Goal: Task Accomplishment & Management: Complete application form

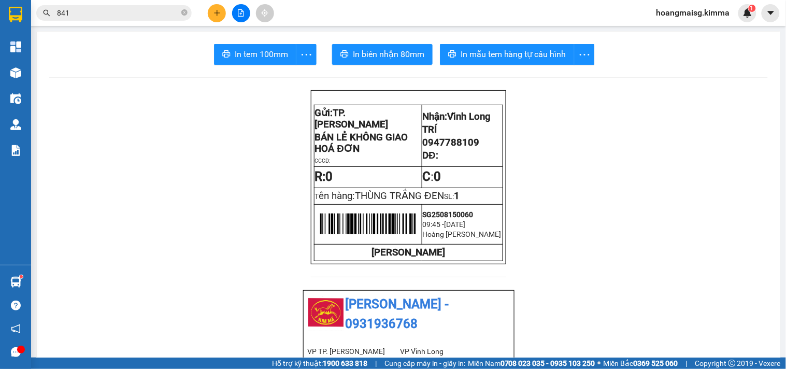
click at [223, 10] on button at bounding box center [217, 13] width 18 height 18
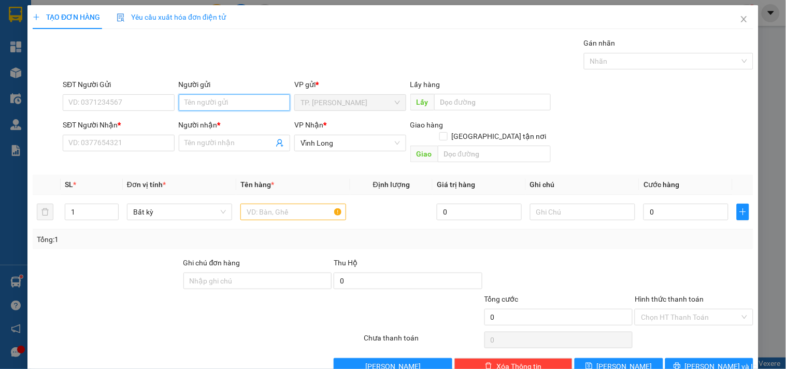
click at [201, 102] on input "Người gửi" at bounding box center [234, 102] width 111 height 17
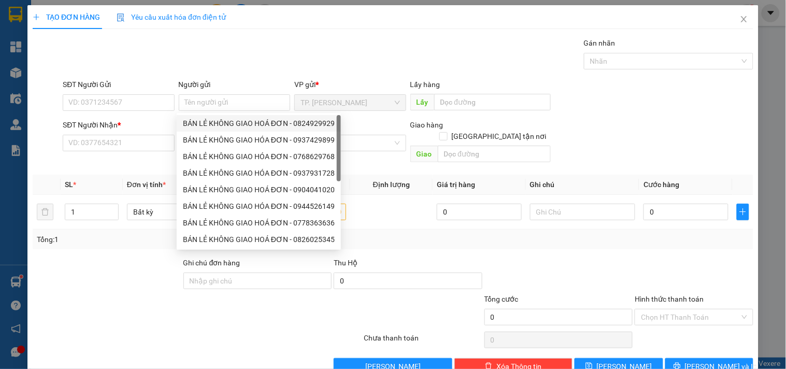
click at [209, 114] on div "8399912 8399066 BÁN LẺ KHÔNG GIAO HOÁ ĐƠN - 0824929929 BÁN LẺ KHÔNG GIAO HÓA ĐƠ…" at bounding box center [259, 181] width 164 height 137
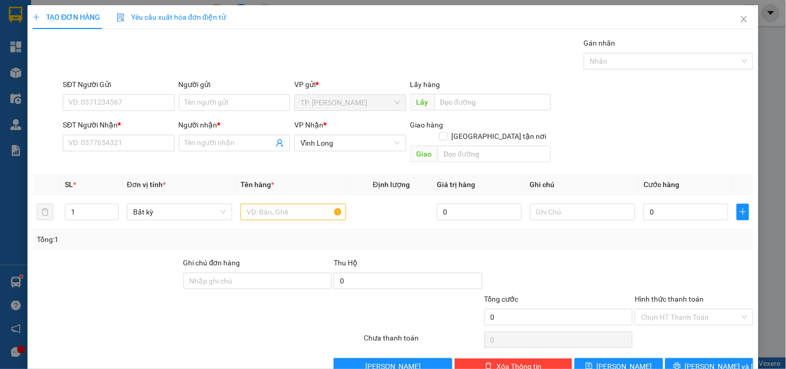
click at [209, 122] on div "Người nhận *" at bounding box center [234, 124] width 111 height 11
click at [209, 137] on input "Người nhận *" at bounding box center [229, 142] width 89 height 11
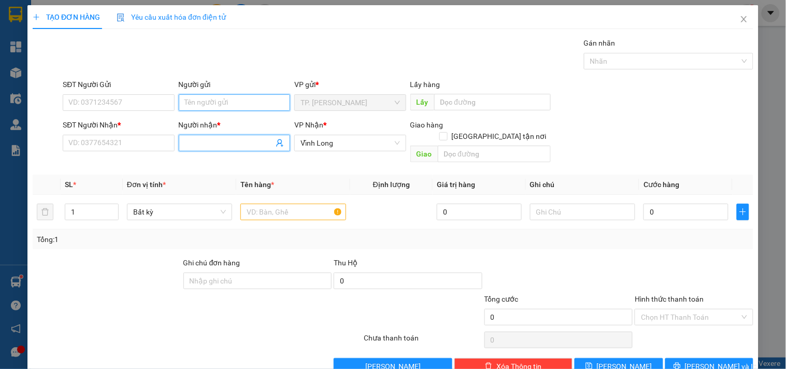
click at [214, 110] on input "Người gửi" at bounding box center [234, 102] width 111 height 17
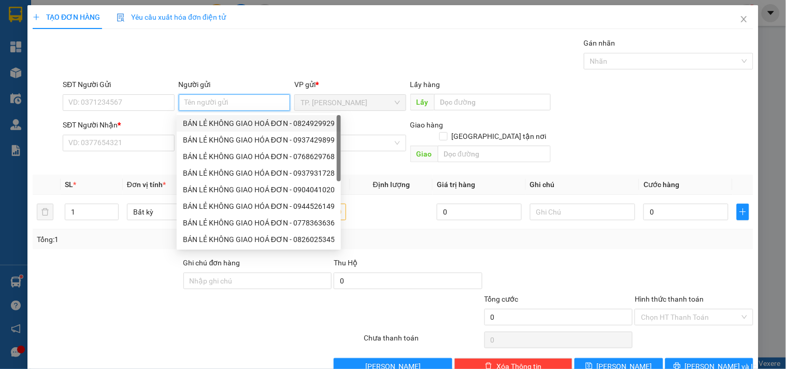
click at [227, 121] on div "BÁN LẺ KHÔNG GIAO HOÁ ĐƠN - 0824929929" at bounding box center [259, 123] width 152 height 11
type input "0824929929"
type input "BÁN LẺ KHÔNG GIAO HOÁ ĐƠN"
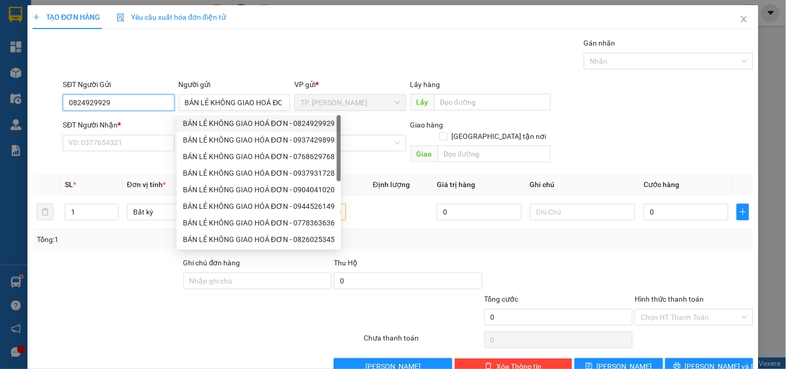
click at [154, 109] on input "0824929929" at bounding box center [118, 102] width 111 height 17
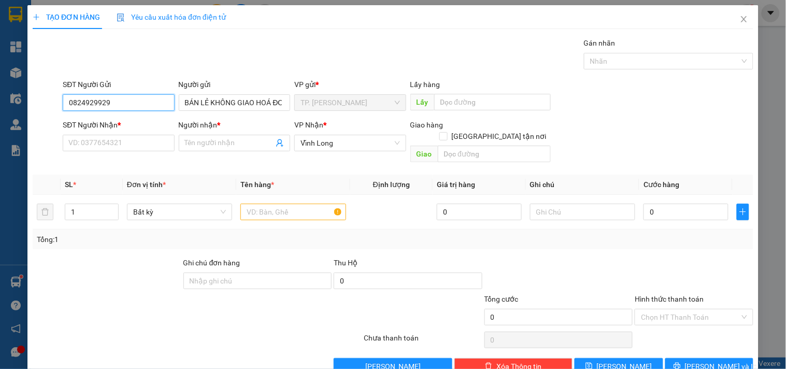
click at [154, 108] on input "0824929929" at bounding box center [118, 102] width 111 height 17
click at [136, 133] on div "SĐT Người Nhận *" at bounding box center [118, 127] width 111 height 16
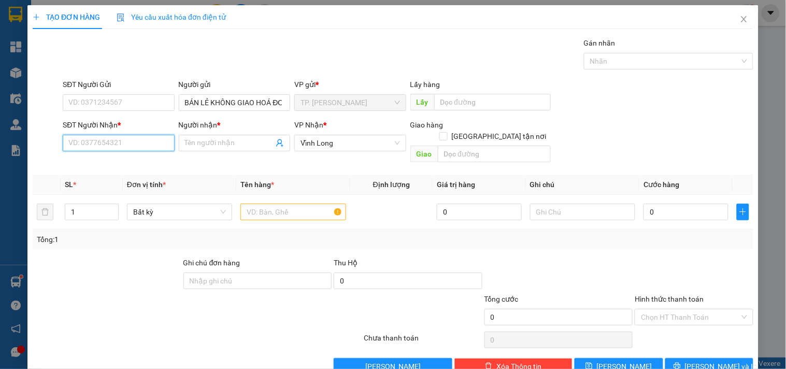
click at [136, 136] on input "SĐT Người Nhận *" at bounding box center [118, 143] width 111 height 17
click at [135, 159] on div "0919002828 - NT KHẢI HOÀN" at bounding box center [117, 163] width 98 height 11
type input "0919002828"
type input "NT KHẢI HOÀN"
type input "0919002828"
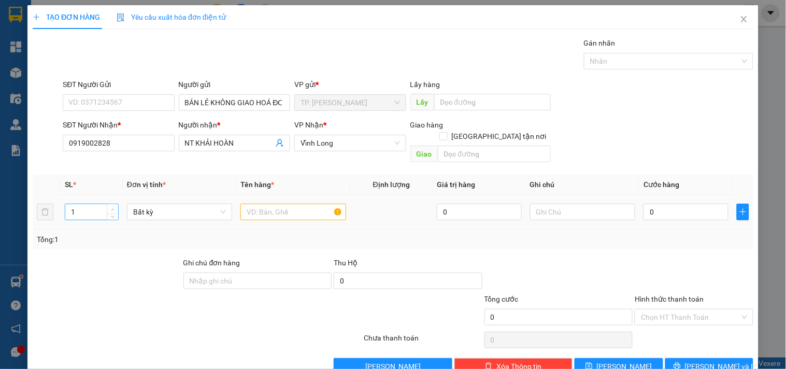
type input "2"
click at [111, 208] on icon "up" at bounding box center [113, 210] width 4 height 4
click at [266, 204] on input "text" at bounding box center [293, 212] width 105 height 17
type input "1 THÙNG + 1 KIỆN THÙN G"
type input "TÍN"
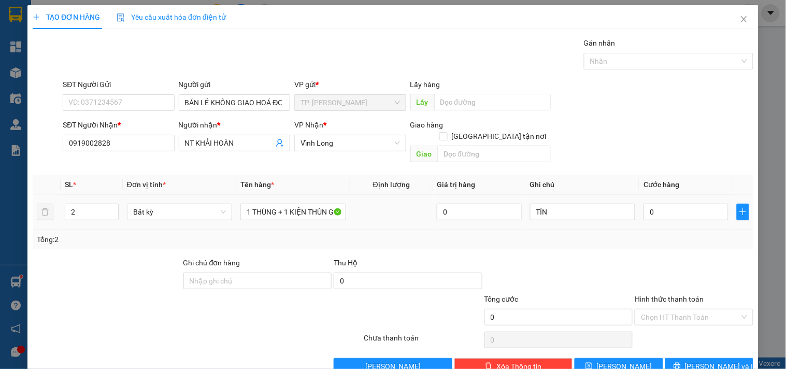
click at [307, 202] on div "1 THÙNG + 1 KIỆN THÙN G" at bounding box center [293, 212] width 105 height 21
click at [312, 205] on input "1 THÙNG + 1 KIỆN THÙN G" at bounding box center [293, 212] width 105 height 17
type input "1 THÙNG + 1 KIỆN THÙNG"
click at [674, 358] on button "[PERSON_NAME] và In" at bounding box center [710, 366] width 88 height 17
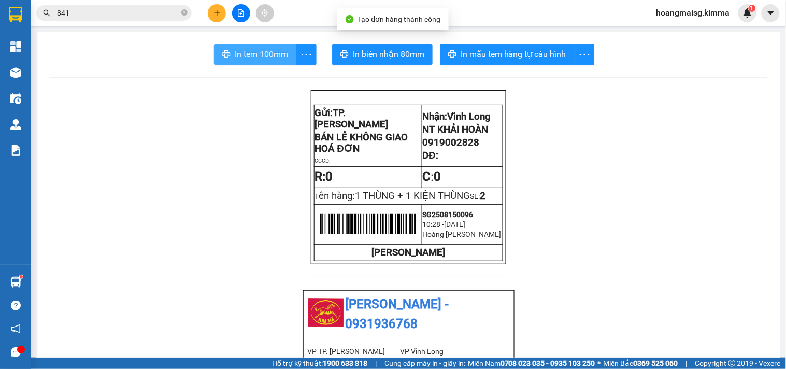
click at [249, 50] on span "In tem 100mm" at bounding box center [261, 54] width 53 height 13
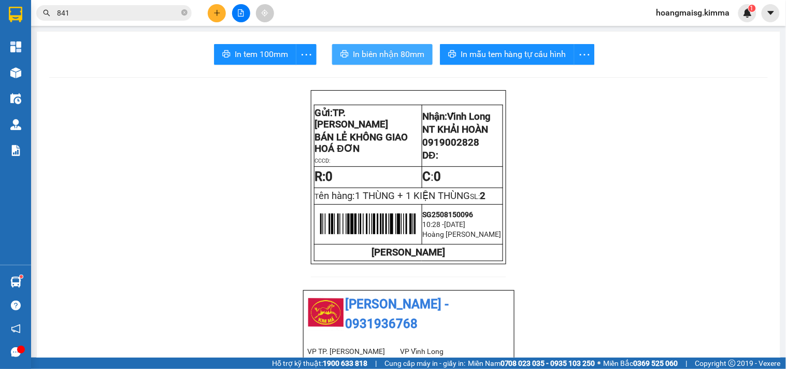
click at [349, 61] on button "In biên nhận 80mm" at bounding box center [382, 54] width 101 height 21
click at [221, 16] on button at bounding box center [217, 13] width 18 height 18
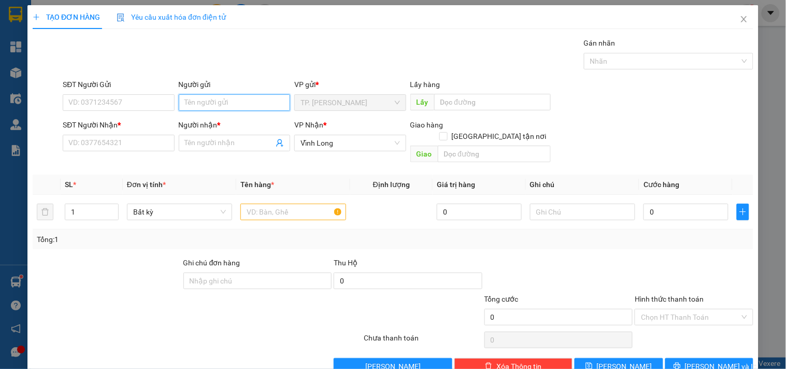
click at [262, 94] on input "Người gửi" at bounding box center [234, 102] width 111 height 17
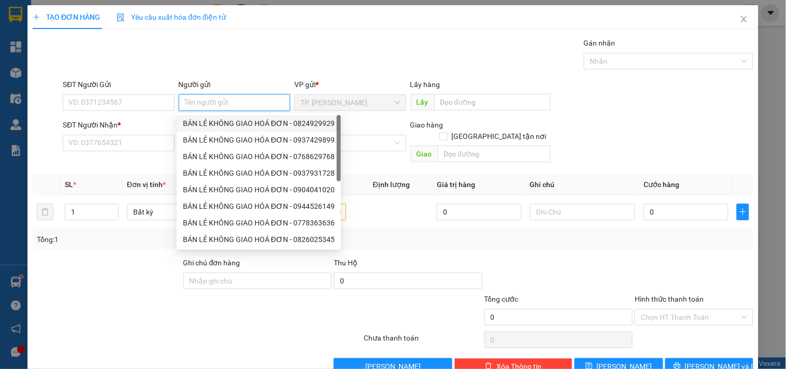
drag, startPoint x: 246, startPoint y: 120, endPoint x: 205, endPoint y: 120, distance: 40.4
click at [241, 120] on div "BÁN LẺ KHÔNG GIAO HOÁ ĐƠN - 0824929929" at bounding box center [259, 123] width 152 height 11
type input "0824929929"
type input "BÁN LẺ KHÔNG GIAO HOÁ ĐƠN"
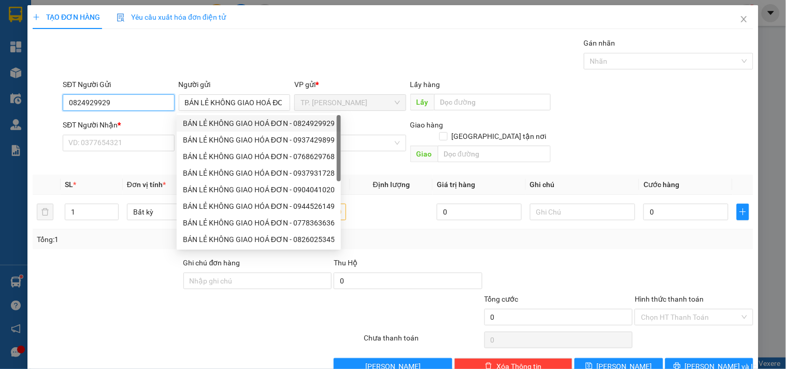
click at [157, 104] on input "0824929929" at bounding box center [118, 102] width 111 height 17
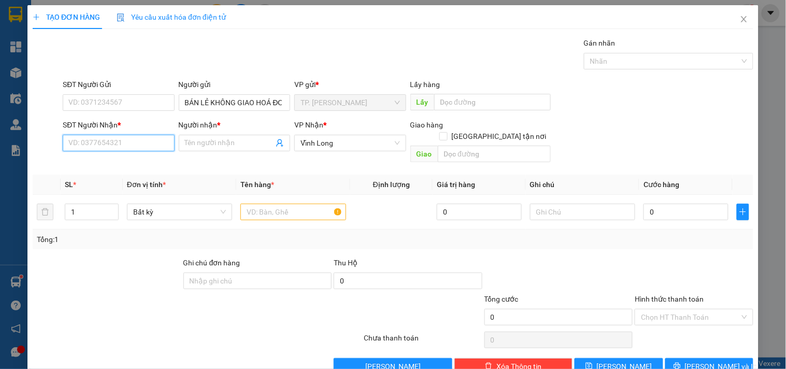
drag, startPoint x: 148, startPoint y: 144, endPoint x: 157, endPoint y: 114, distance: 31.3
click at [148, 144] on input "SĐT Người Nhận *" at bounding box center [118, 143] width 111 height 17
click at [194, 142] on input "Người nhận *" at bounding box center [229, 142] width 89 height 11
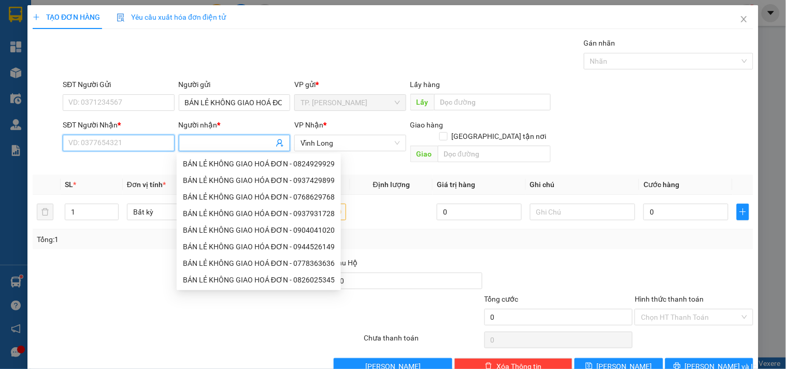
click at [149, 136] on input "SĐT Người Nhận *" at bounding box center [118, 143] width 111 height 17
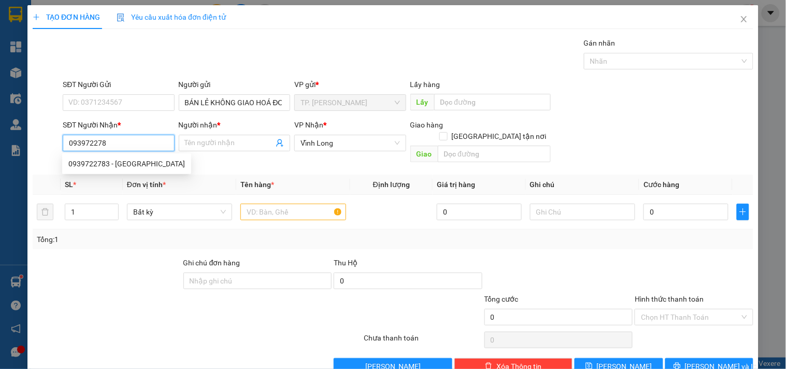
type input "0939722783"
click at [153, 163] on div "0939722783 - [GEOGRAPHIC_DATA]" at bounding box center [126, 163] width 117 height 11
type input "ĐỨC THỌ SANH"
checkbox input "true"
type input "GTN"
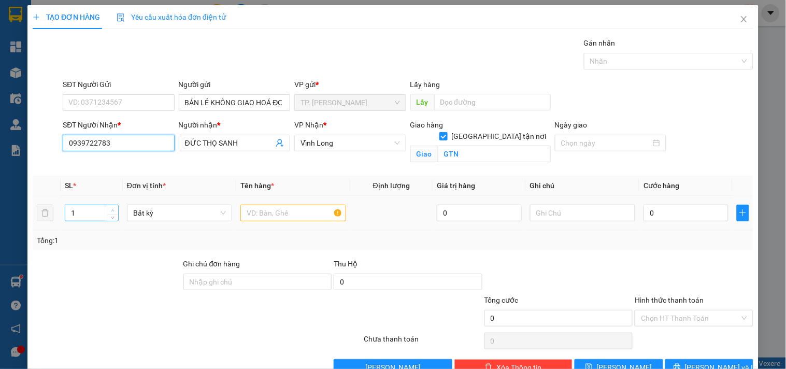
type input "0939722783"
click at [112, 209] on icon "up" at bounding box center [113, 211] width 4 height 4
type input "5"
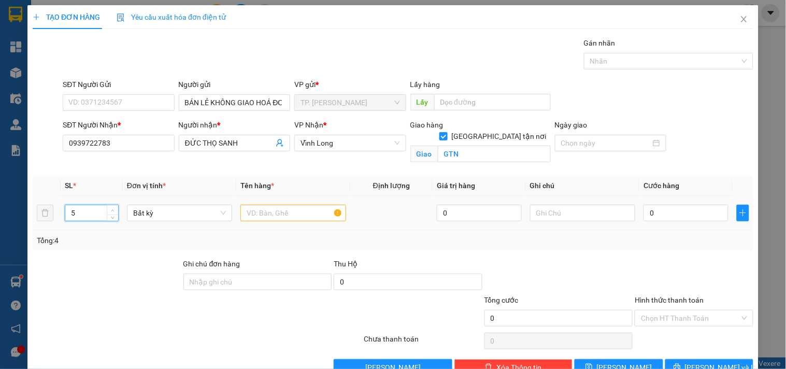
click at [112, 209] on icon "up" at bounding box center [113, 211] width 4 height 4
click at [283, 215] on input "text" at bounding box center [293, 213] width 105 height 17
type input "5 THÙNG"
type input "TÍN"
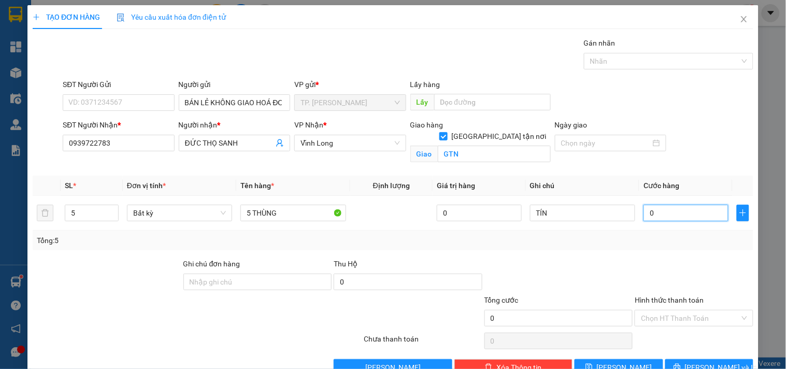
type input "002"
type input "2"
type input "0.025"
type input "25"
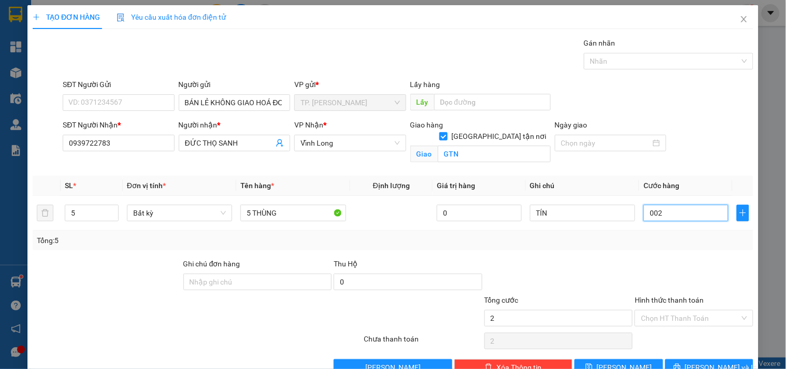
type input "25"
type input "00.250"
type input "250"
type input "250.000"
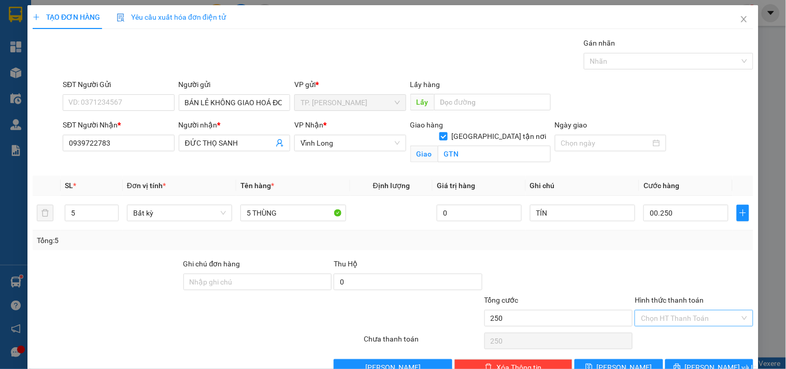
type input "250.000"
click at [678, 320] on input "Hình thức thanh toán" at bounding box center [690, 319] width 98 height 16
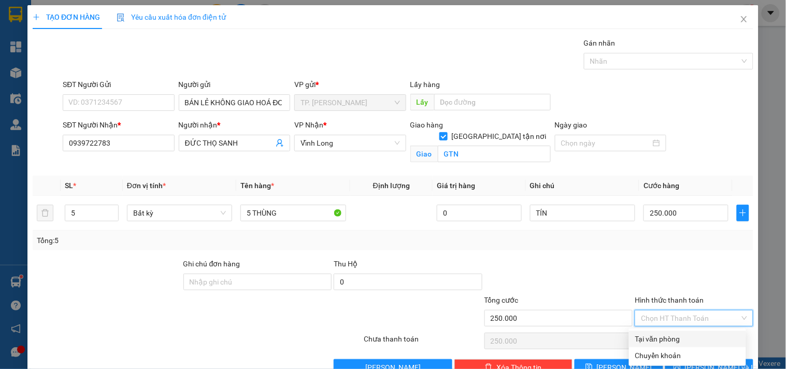
click at [666, 340] on div "Tại văn phòng" at bounding box center [688, 338] width 105 height 11
type input "0"
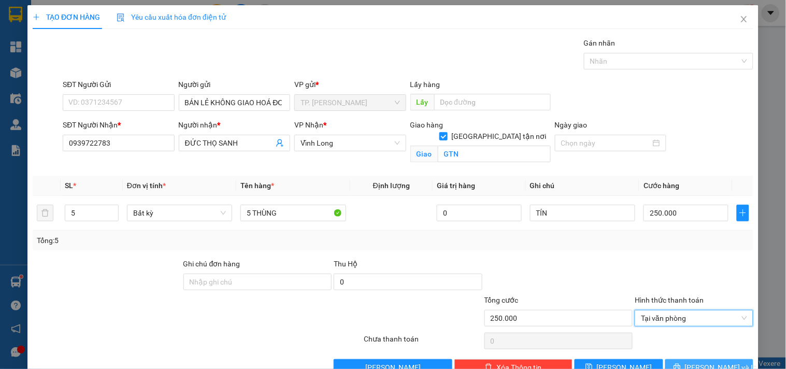
click at [702, 364] on span "[PERSON_NAME] và In" at bounding box center [721, 367] width 73 height 11
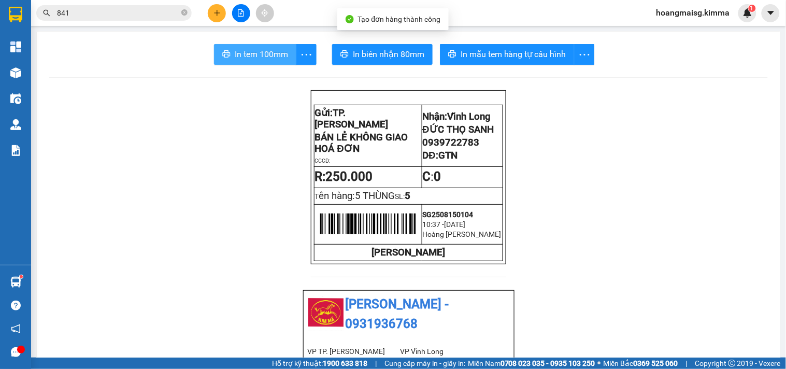
click at [261, 53] on span "In tem 100mm" at bounding box center [261, 54] width 53 height 13
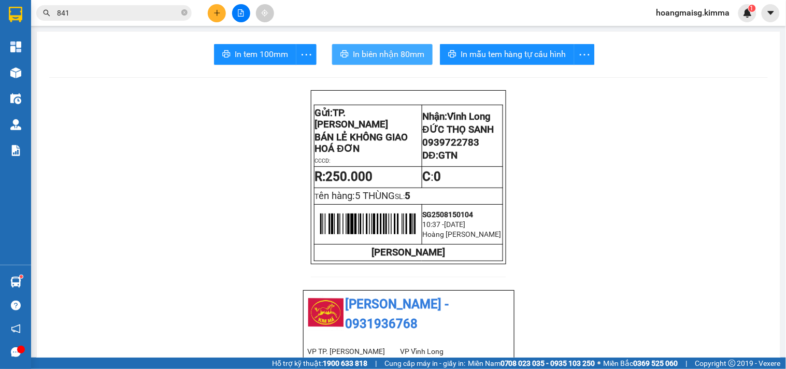
click at [381, 54] on span "In biên nhận 80mm" at bounding box center [389, 54] width 72 height 13
